Goal: Register for event/course

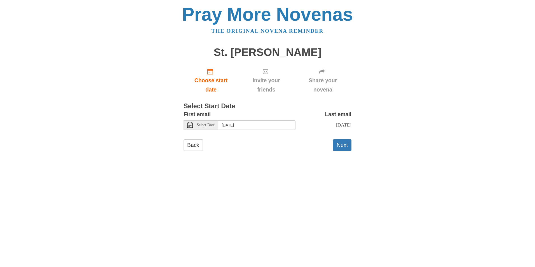
click at [189, 125] on use at bounding box center [190, 125] width 6 height 6
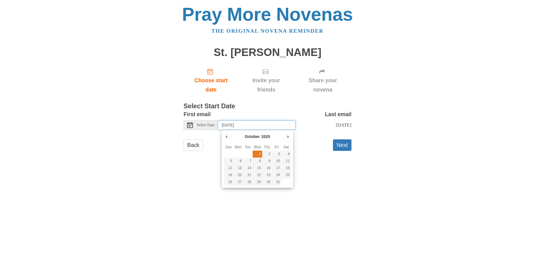
type input "[DATE]"
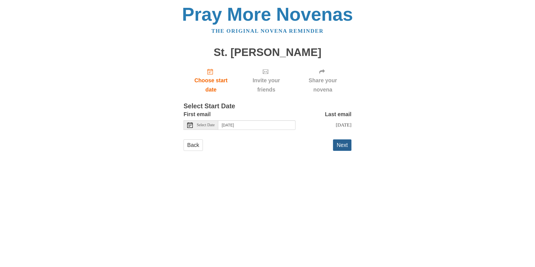
click at [341, 145] on button "Next" at bounding box center [342, 144] width 18 height 11
click at [342, 144] on button "Next" at bounding box center [342, 144] width 18 height 11
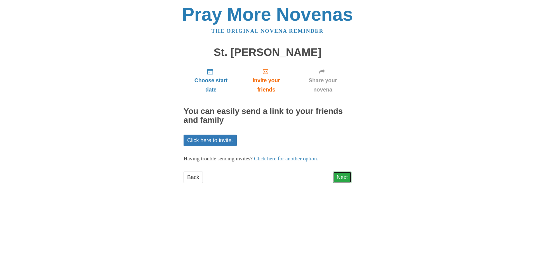
click at [342, 180] on link "Next" at bounding box center [342, 176] width 18 height 11
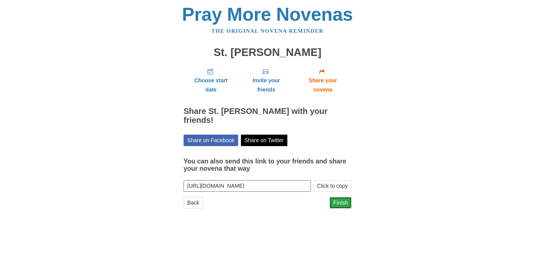
click at [343, 197] on link "Finish" at bounding box center [340, 202] width 22 height 11
